Goal: Task Accomplishment & Management: Complete application form

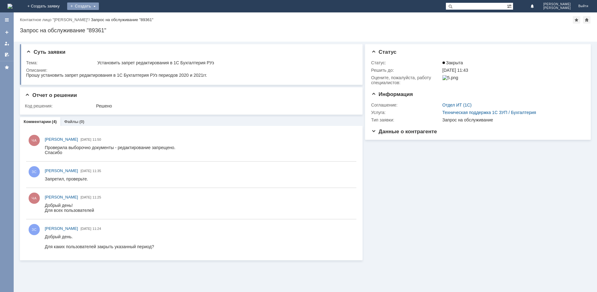
click at [99, 7] on div "Создать" at bounding box center [83, 5] width 32 height 7
click at [116, 18] on link "Заявка" at bounding box center [91, 18] width 47 height 7
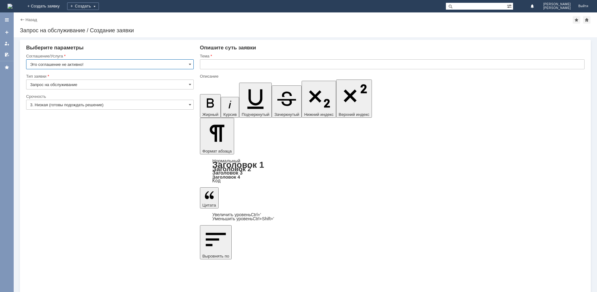
click at [207, 64] on input "text" at bounding box center [392, 64] width 385 height 10
type input "учетная запись в 1С ТП"
click at [137, 63] on input "Это соглашение не активно!" at bounding box center [110, 64] width 168 height 10
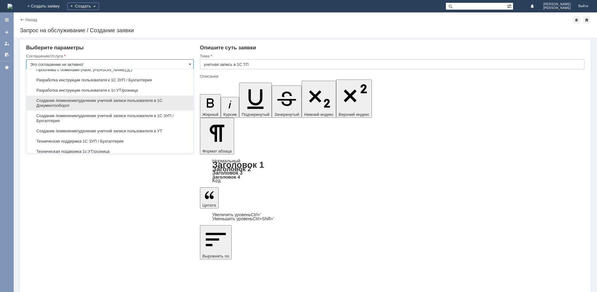
scroll to position [981, 0]
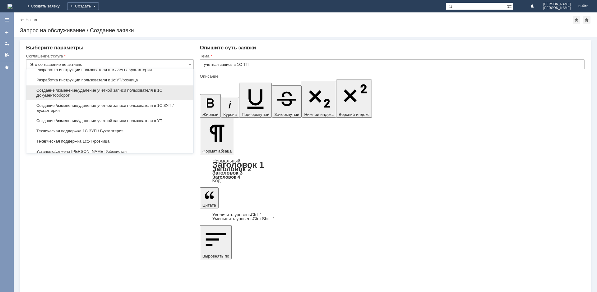
click at [114, 124] on span "Создание /изменение/удаление учетной записи пользователя в УТ" at bounding box center [110, 121] width 160 height 5
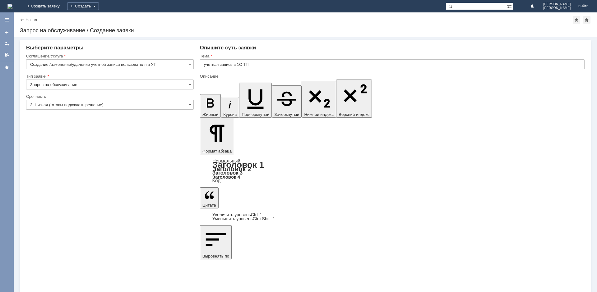
type input "Создание /изменение/удаление учетной записи пользователя в УТ"
click at [115, 106] on input "3. Низкая (готовы подождать решение)" at bounding box center [110, 105] width 168 height 10
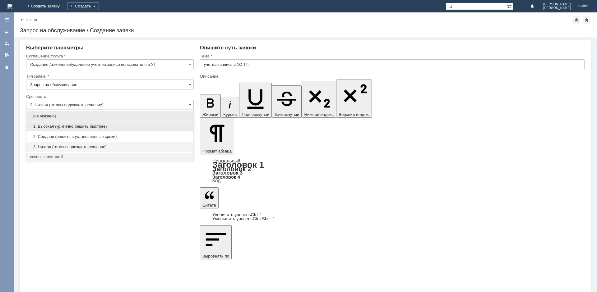
click at [99, 127] on span "1. Высокая (критично решить быстрее)" at bounding box center [110, 126] width 160 height 5
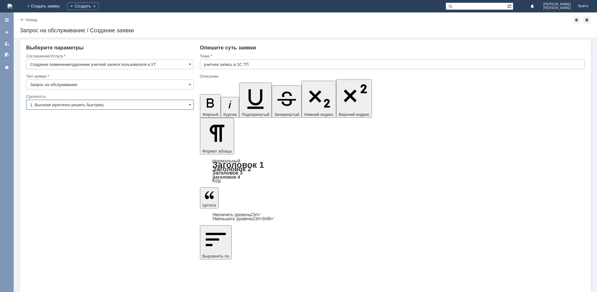
type input "1. Высокая (критично решить быстрее)"
